Goal: Information Seeking & Learning: Learn about a topic

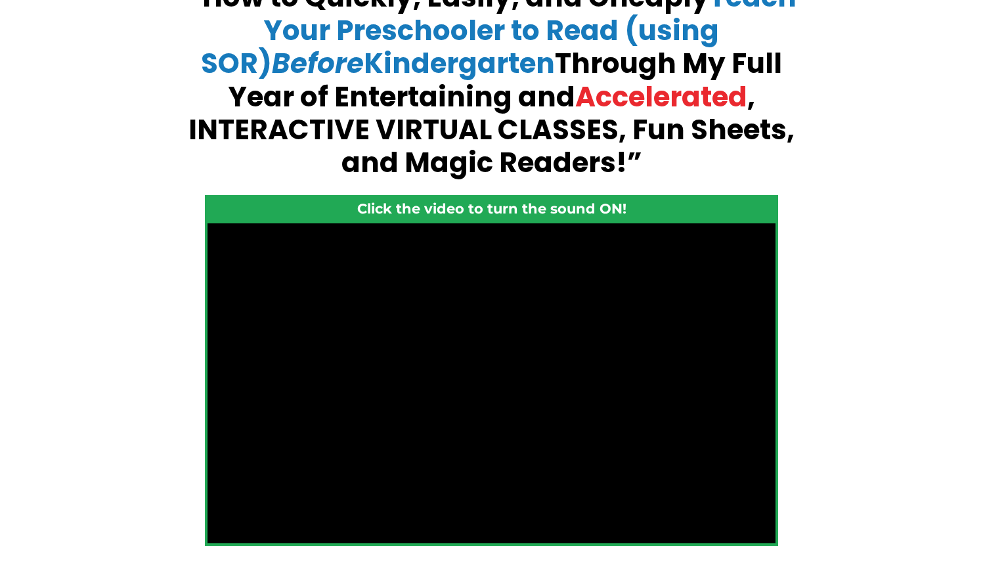
scroll to position [223, 0]
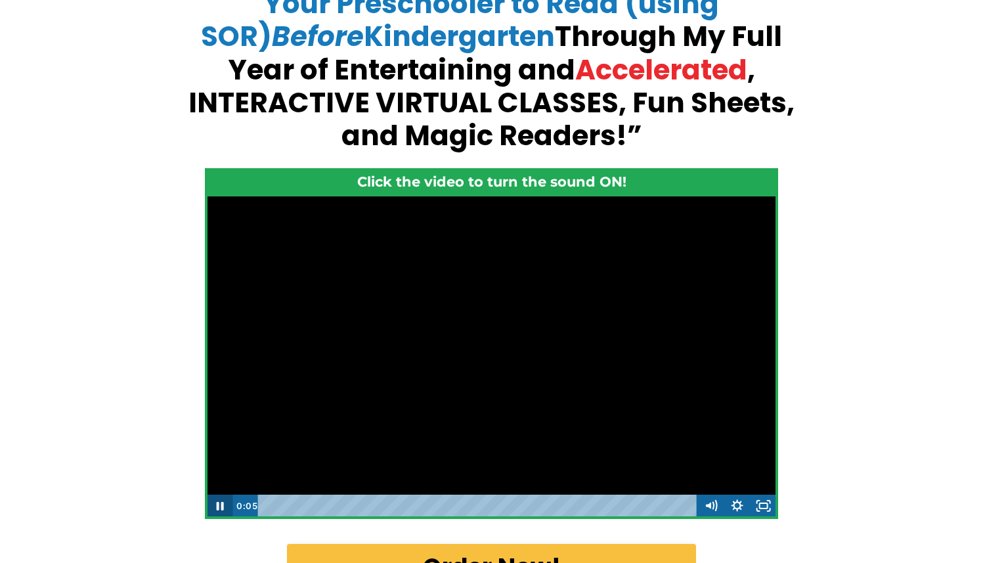
click at [221, 505] on icon "Pause" at bounding box center [220, 506] width 7 height 9
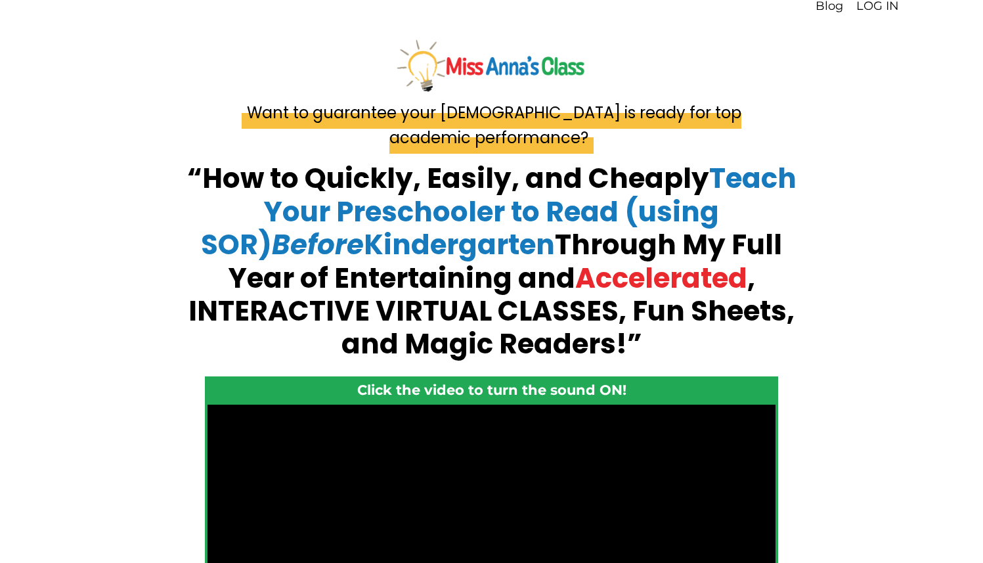
scroll to position [0, 0]
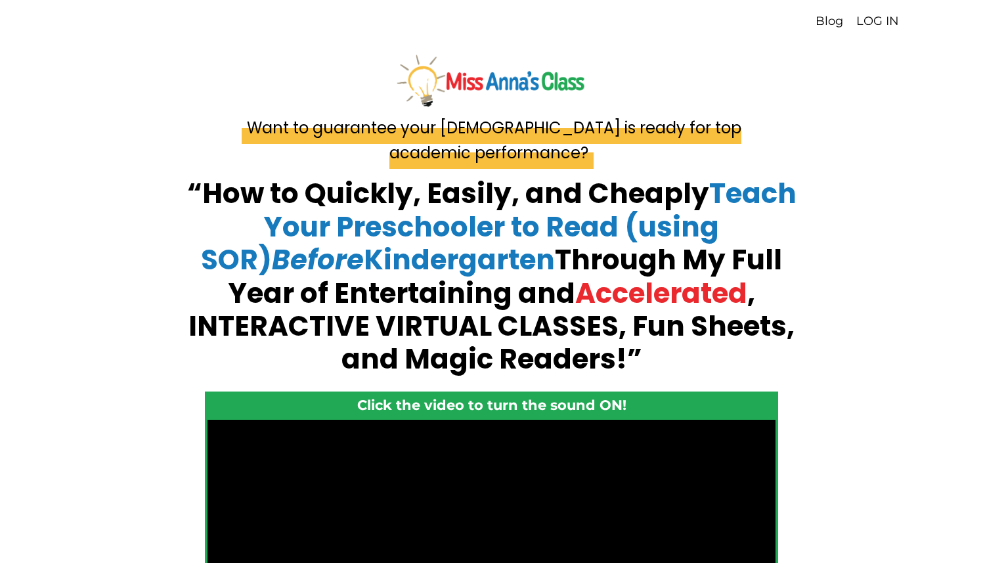
click at [877, 20] on link "LOG IN" at bounding box center [877, 21] width 43 height 14
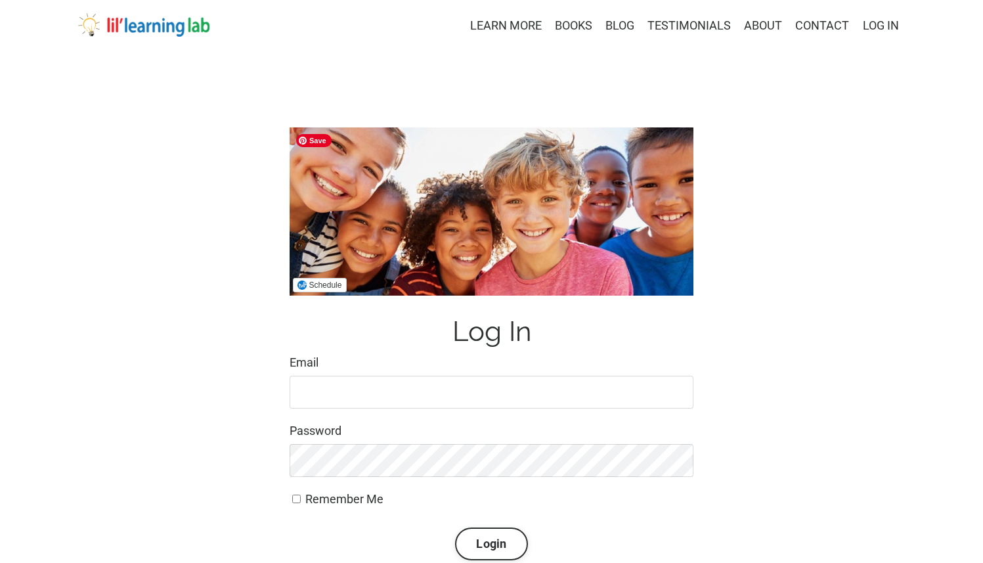
type input "masonringo1@msn.com"
click at [493, 537] on button "Login" at bounding box center [491, 543] width 72 height 33
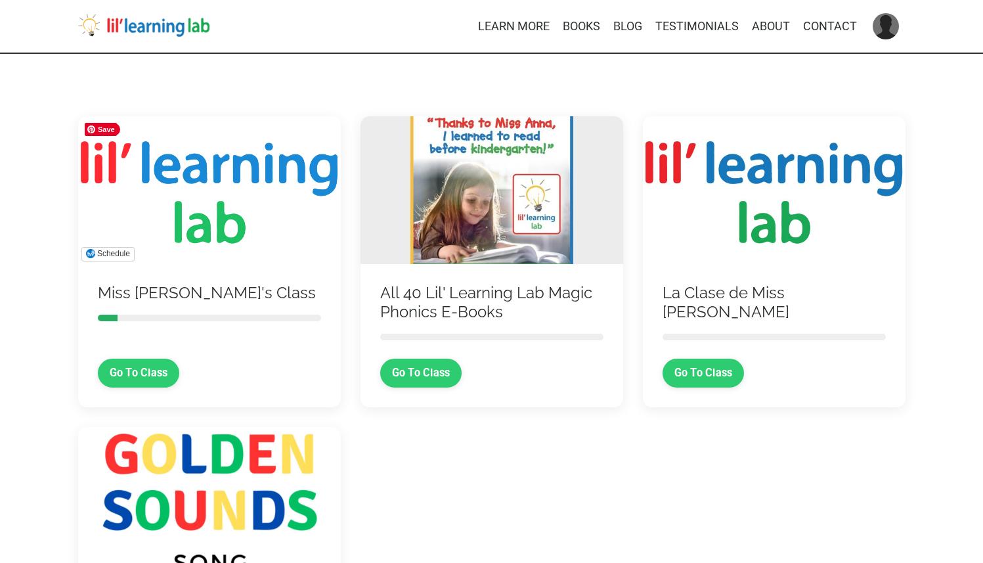
click at [256, 165] on img at bounding box center [209, 190] width 263 height 148
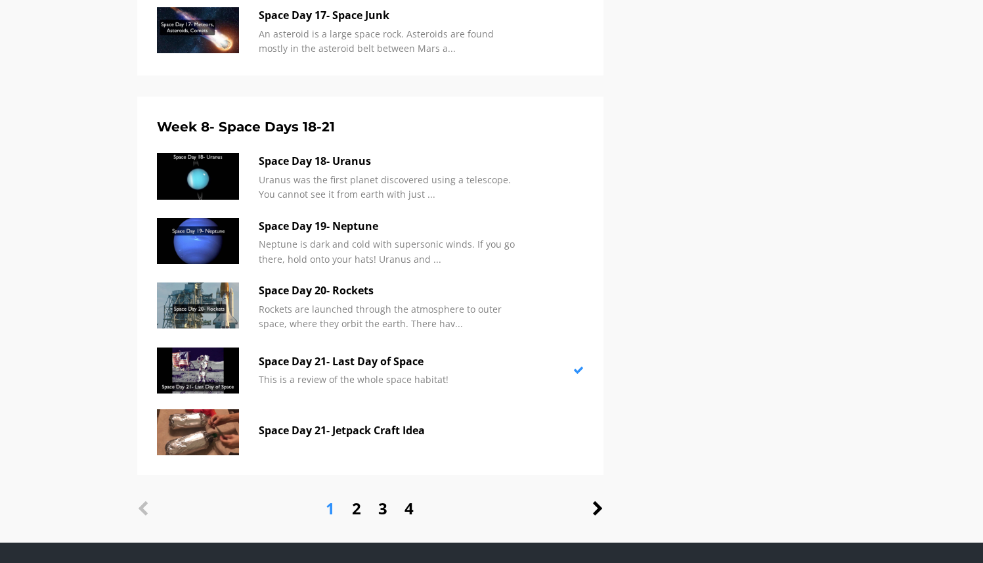
scroll to position [3333, 0]
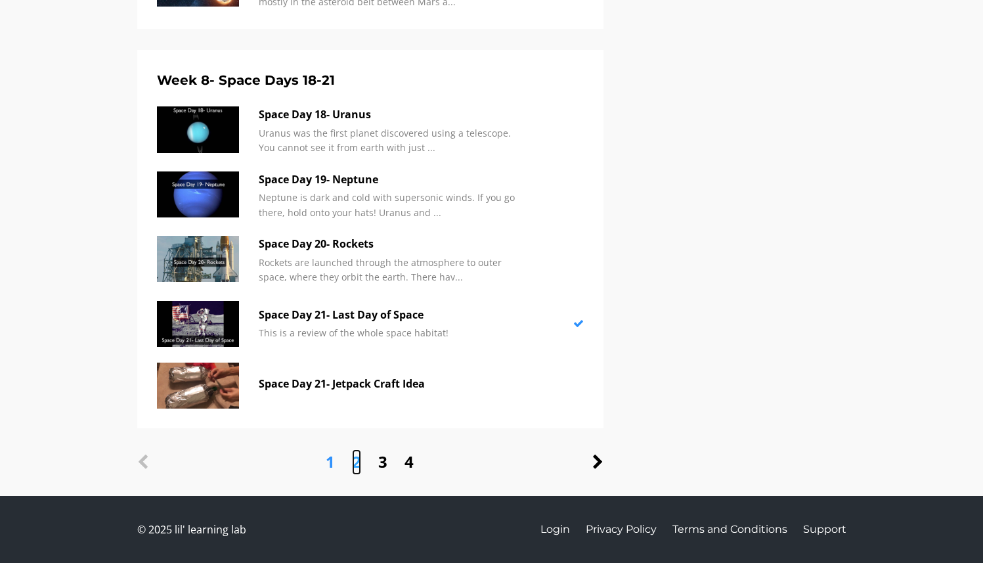
click at [360, 462] on link "2" at bounding box center [356, 461] width 9 height 25
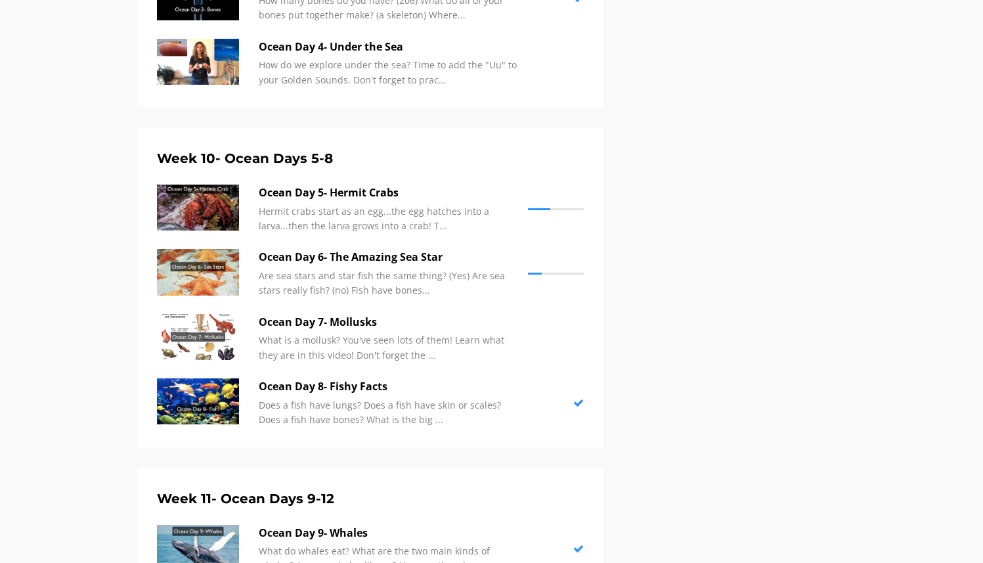
scroll to position [610, 0]
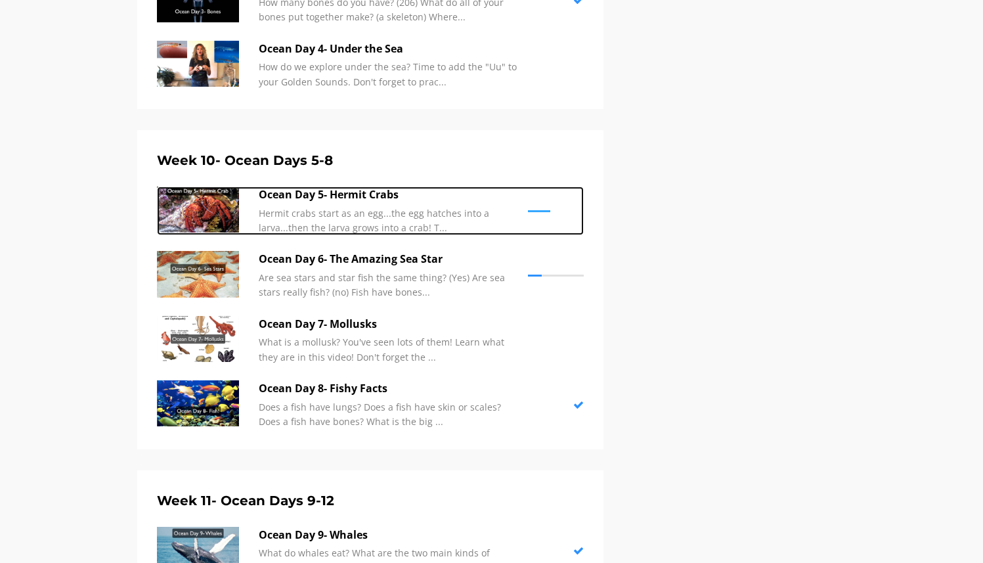
click at [351, 192] on p "Ocean Day 5- Hermit Crabs" at bounding box center [390, 194] width 263 height 17
